Goal: Use online tool/utility: Utilize a website feature to perform a specific function

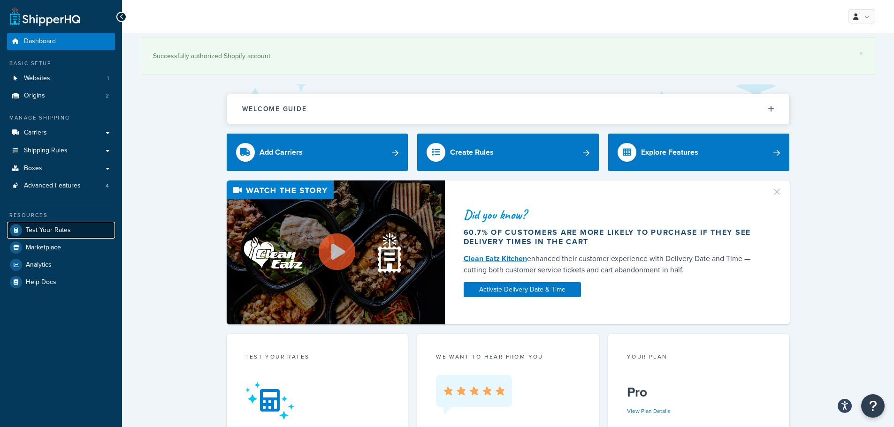
click at [73, 226] on link "Test Your Rates" at bounding box center [61, 230] width 108 height 17
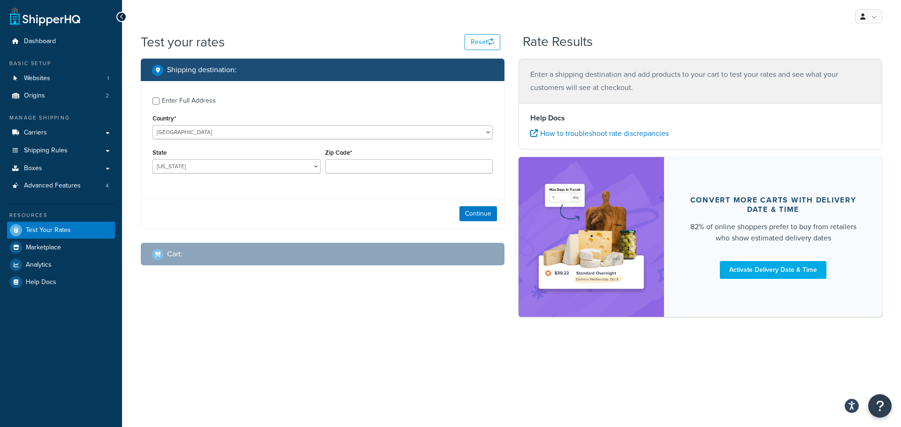
click at [163, 100] on div "Enter Full Address" at bounding box center [189, 100] width 54 height 13
click at [160, 100] on input "Enter Full Address" at bounding box center [156, 101] width 7 height 7
checkbox input "true"
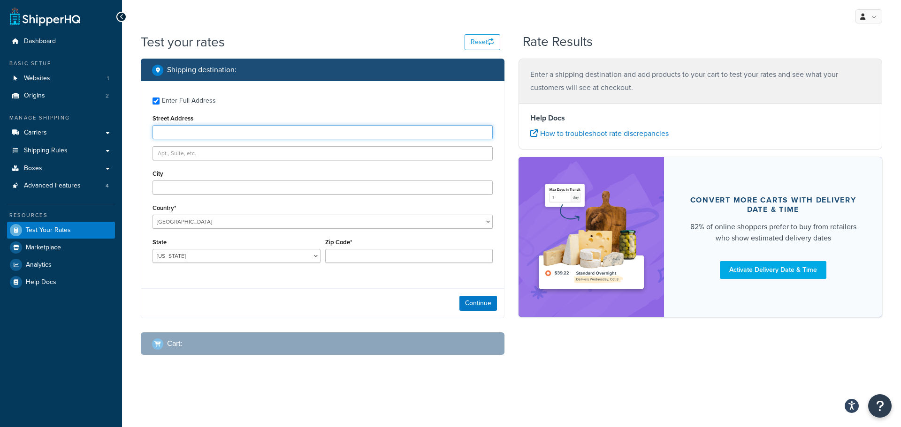
click at [304, 136] on input "Street Address" at bounding box center [323, 132] width 340 height 14
paste input "[STREET_ADDRESS]"
type input "[STREET_ADDRESS]"
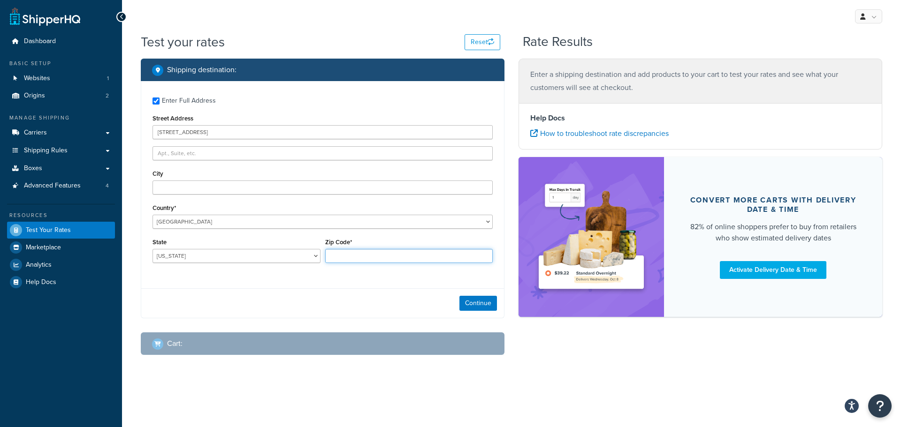
click at [349, 254] on input "Zip Code*" at bounding box center [409, 256] width 168 height 14
paste input "36693"
type input "36693"
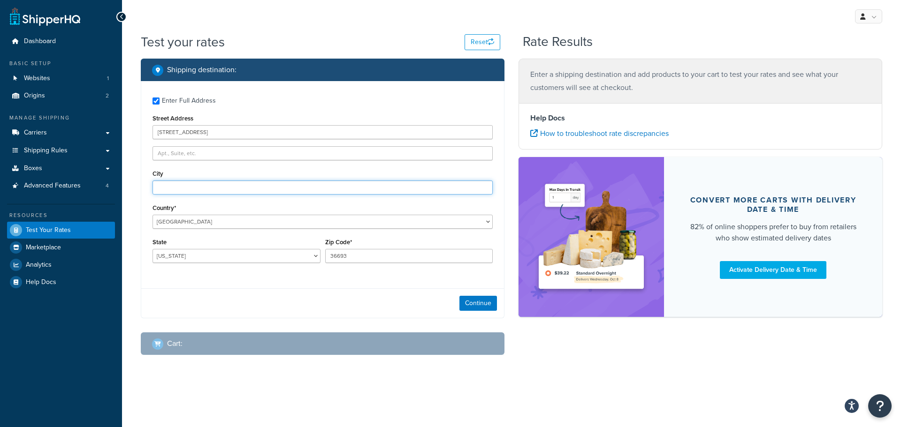
click at [232, 188] on input "City" at bounding box center [323, 188] width 340 height 14
paste input "Mobile"
type input "Mobile"
click at [479, 306] on button "Continue" at bounding box center [478, 303] width 38 height 15
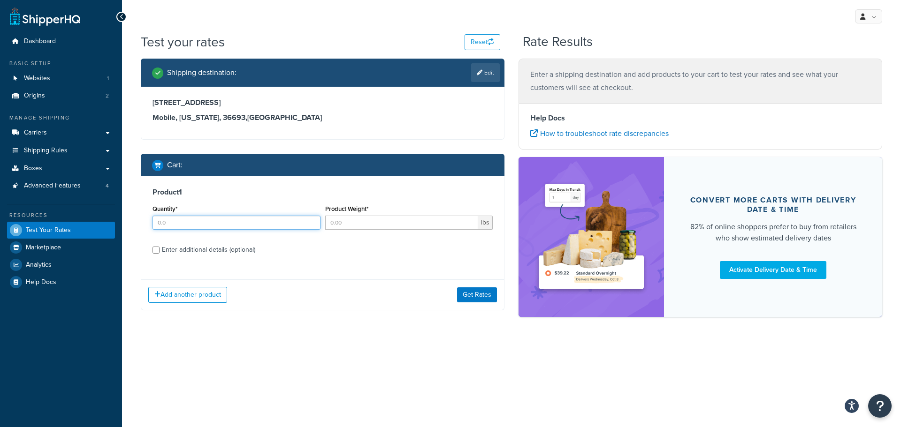
click at [282, 221] on input "Quantity*" at bounding box center [237, 223] width 168 height 14
type input "1"
click at [372, 226] on input "Product Weight*" at bounding box center [401, 223] width 153 height 14
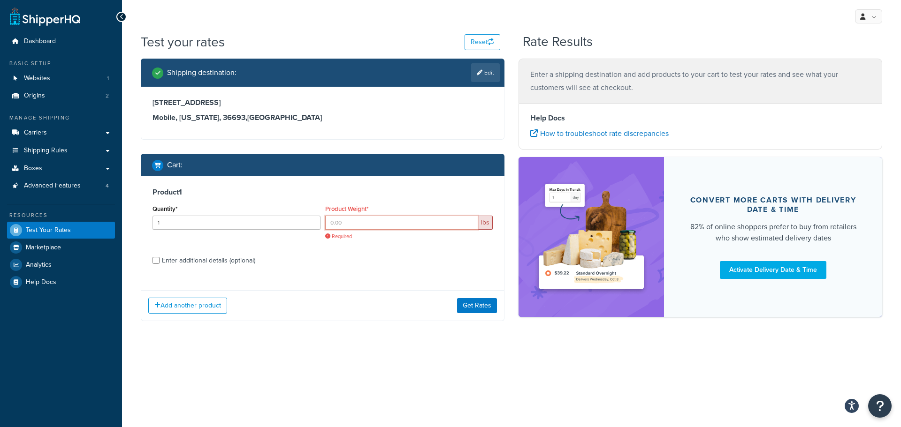
click at [388, 221] on input "Product Weight*" at bounding box center [401, 223] width 153 height 14
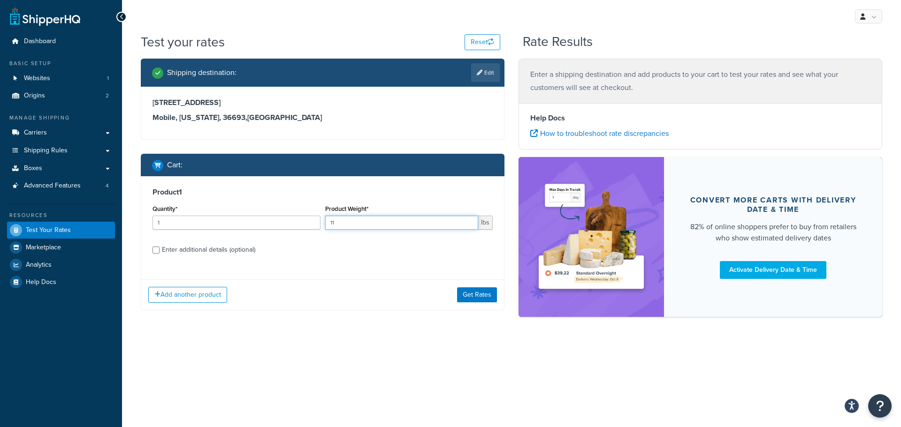
type input "11"
click at [242, 245] on div "Enter additional details (optional)" at bounding box center [208, 250] width 93 height 13
click at [160, 247] on input "Enter additional details (optional)" at bounding box center [156, 250] width 7 height 7
checkbox input "true"
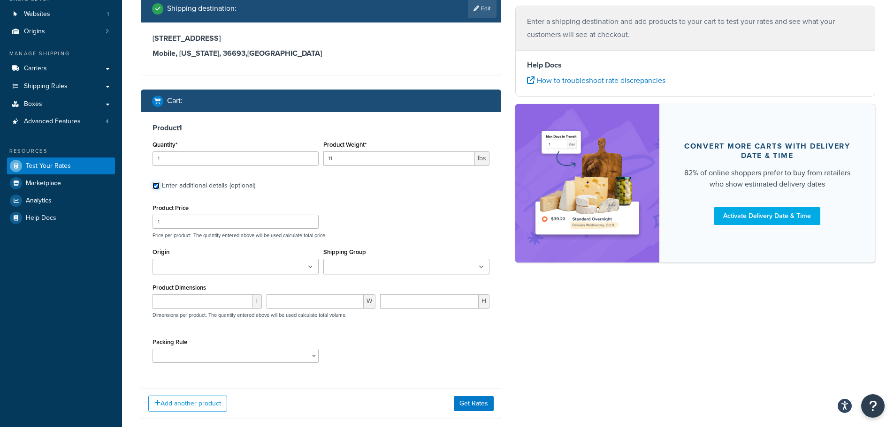
scroll to position [94, 0]
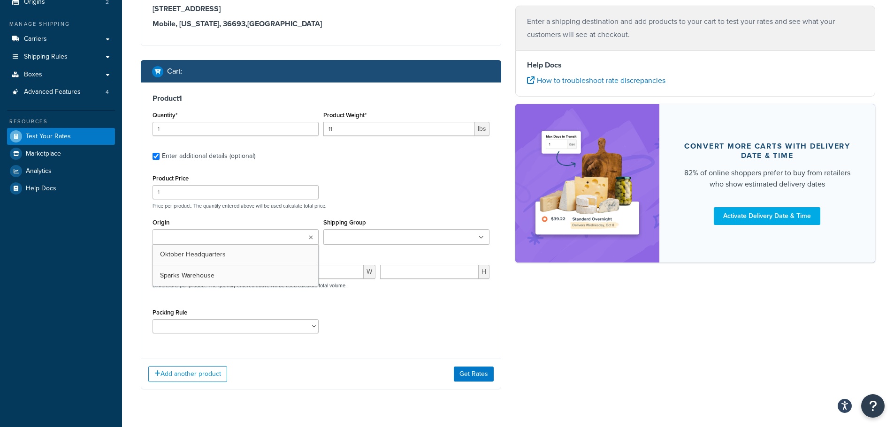
click at [282, 235] on ul at bounding box center [236, 236] width 166 height 15
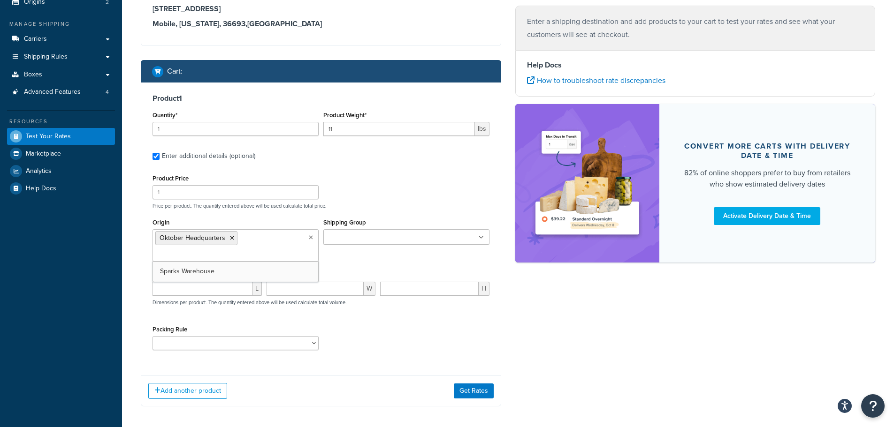
click at [411, 255] on div "Origin Oktober Headquarters Sparks Warehouse Shipping Group CANS End Holders La…" at bounding box center [321, 242] width 342 height 53
click at [233, 289] on input "number" at bounding box center [203, 289] width 100 height 14
type input "17"
click at [280, 285] on input "number" at bounding box center [316, 289] width 98 height 14
type input "17"
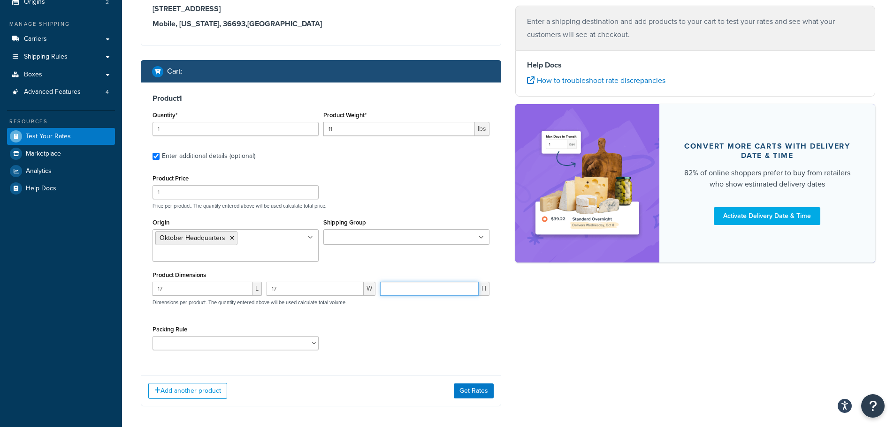
click at [424, 294] on input "number" at bounding box center [429, 289] width 99 height 14
type input "26"
click at [420, 237] on ul at bounding box center [406, 236] width 166 height 15
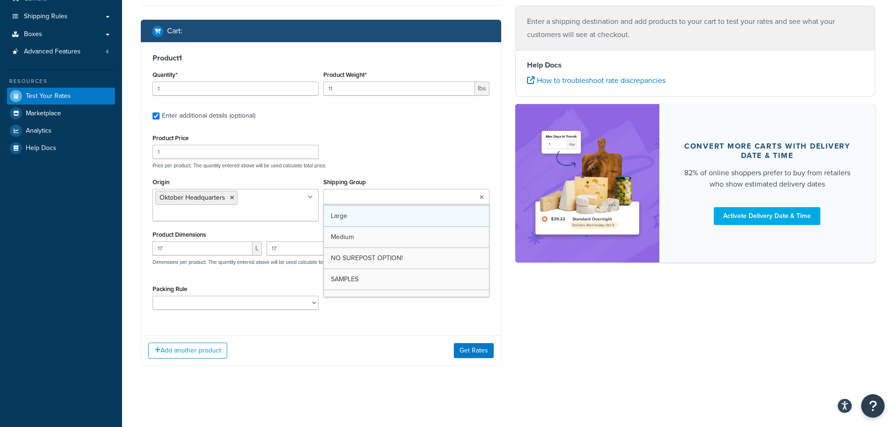
scroll to position [24, 0]
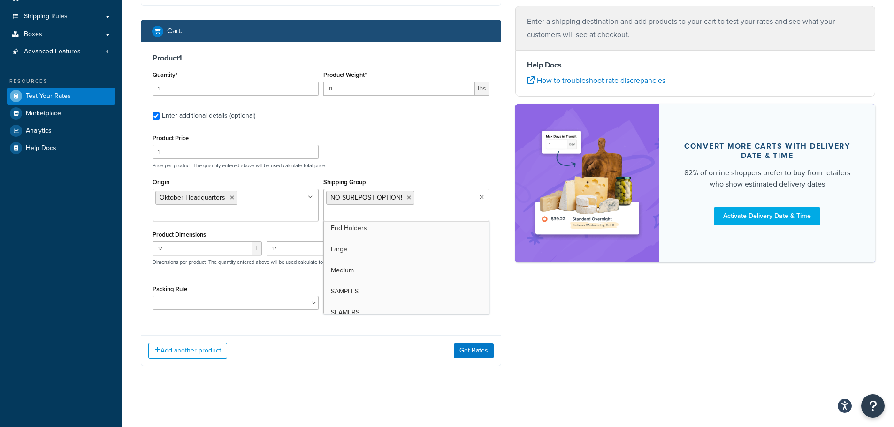
click at [527, 306] on div "Shipping destination : Edit [STREET_ADDRESS][US_STATE] Cart : Product 1 Quantit…" at bounding box center [508, 152] width 748 height 456
click at [273, 299] on select "12oz Sleek Cans 16oz/12oz 19oz cans 24oz cans 300 End Box 32oz Cans 480/660/340…" at bounding box center [236, 303] width 166 height 14
select select "51289"
click at [153, 296] on select "12oz Sleek Cans 16oz/12oz 19oz cans 24oz cans 300 End Box 32oz Cans 480/660/340…" at bounding box center [236, 303] width 166 height 14
click at [465, 351] on button "Get Rates" at bounding box center [474, 350] width 40 height 15
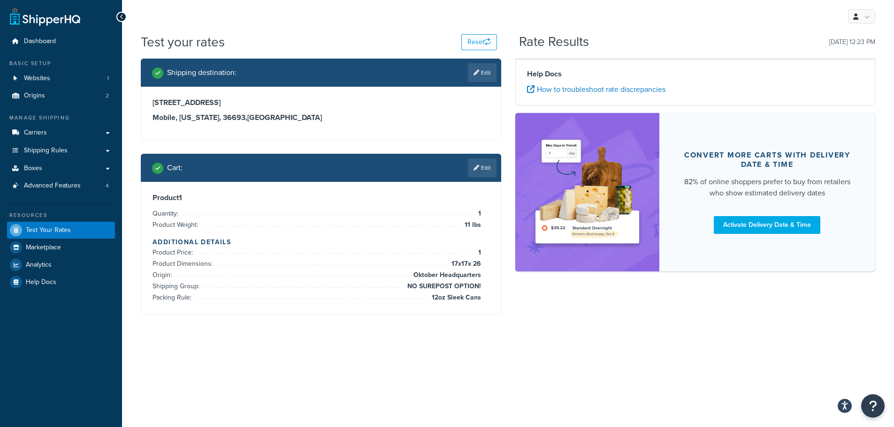
scroll to position [0, 0]
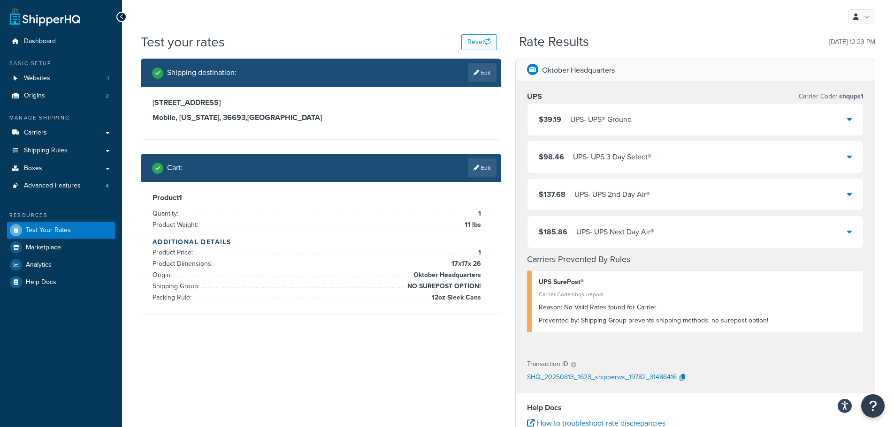
click at [758, 124] on div "$39.19 UPS - UPS® Ground" at bounding box center [695, 120] width 336 height 32
